Goal: Register for event/course

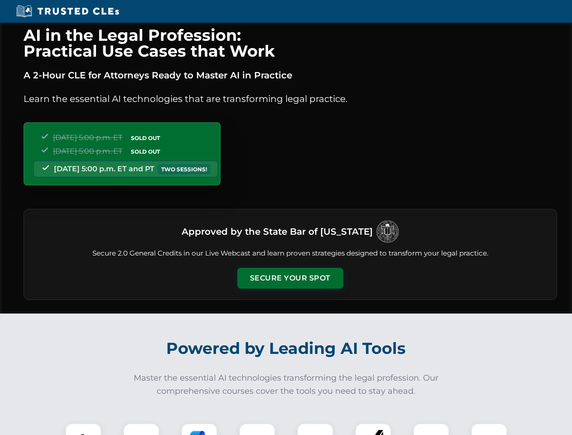
click at [290, 278] on button "Secure Your Spot" at bounding box center [290, 278] width 106 height 21
click at [83, 429] on img at bounding box center [83, 441] width 26 height 26
